Goal: Check status: Check status

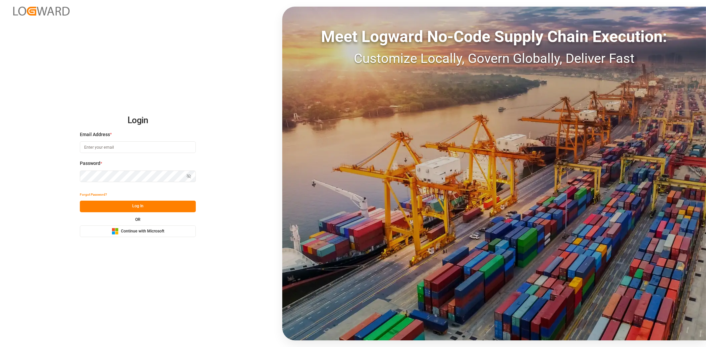
click at [163, 234] on div "Microsoft Logo Continue with Microsoft" at bounding box center [138, 231] width 53 height 7
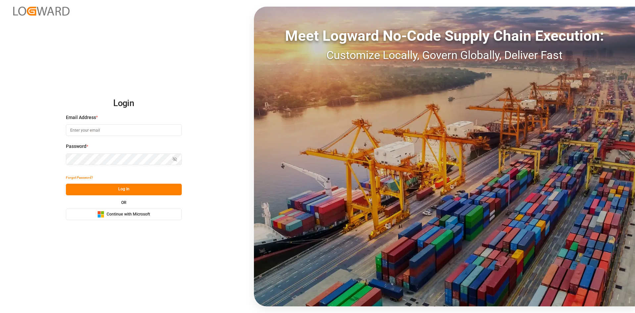
click at [122, 212] on span "Continue with Microsoft" at bounding box center [128, 214] width 43 height 6
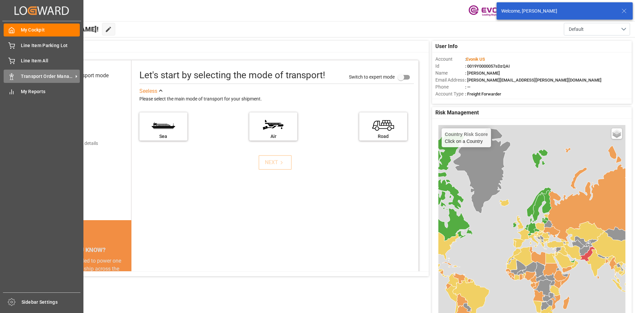
click at [43, 78] on span "Transport Order Management" at bounding box center [47, 76] width 52 height 7
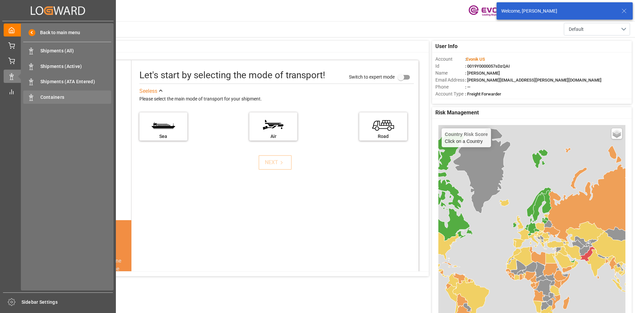
click at [73, 96] on span "Containers" at bounding box center [75, 97] width 71 height 7
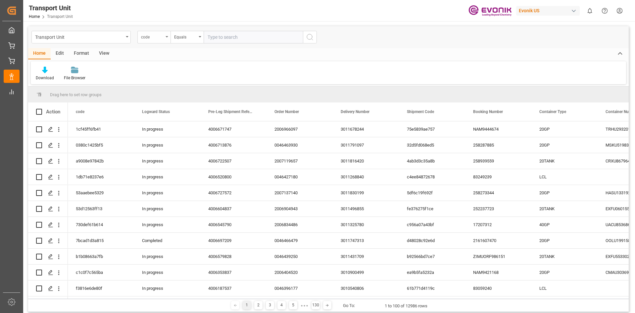
click at [165, 37] on div "code" at bounding box center [153, 37] width 33 height 13
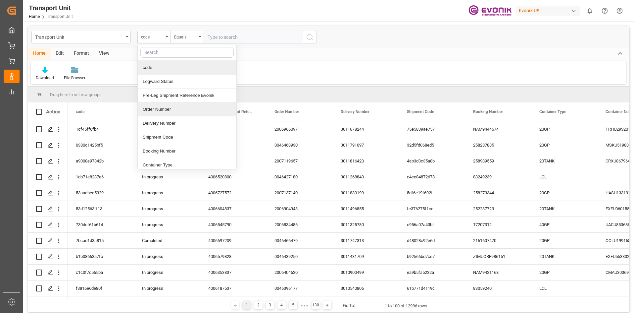
scroll to position [33, 0]
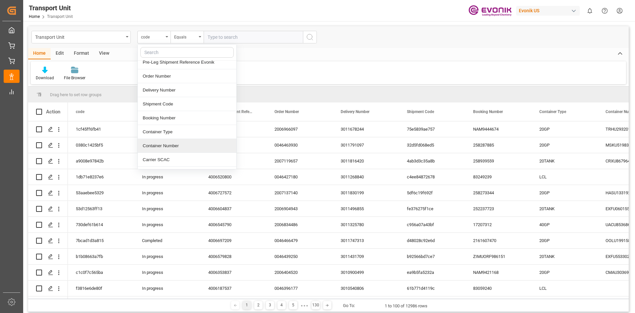
click at [175, 147] on div "Container Number" at bounding box center [187, 146] width 99 height 14
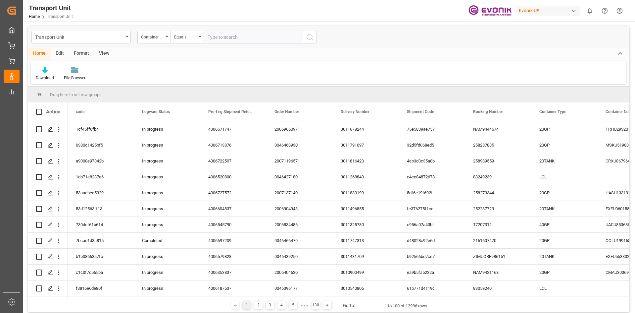
click at [227, 39] on input "text" at bounding box center [253, 37] width 99 height 13
paste input "DRYU9989570"
type input "DRYU9989570"
